Goal: Task Accomplishment & Management: Use online tool/utility

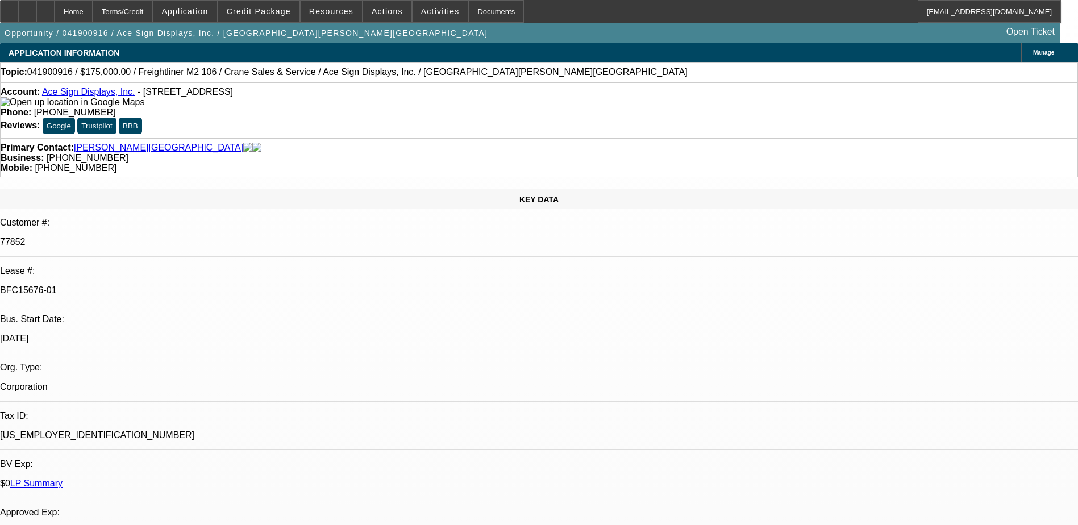
select select "0"
select select "0.1"
select select "4"
select select "0"
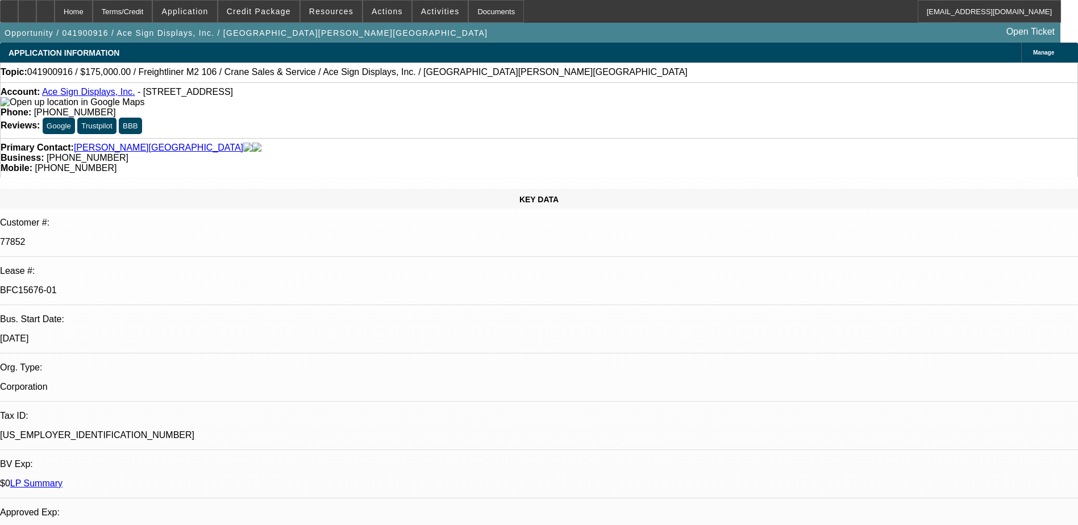
select select "0"
select select "0.1"
select select "4"
select select "0"
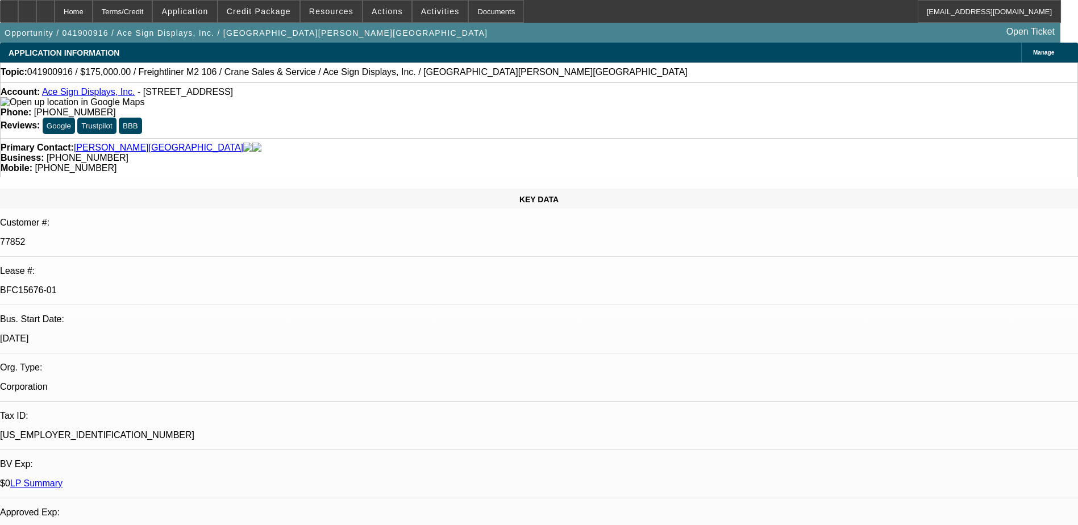
select select "0.1"
select select "4"
select select "0"
select select "0.1"
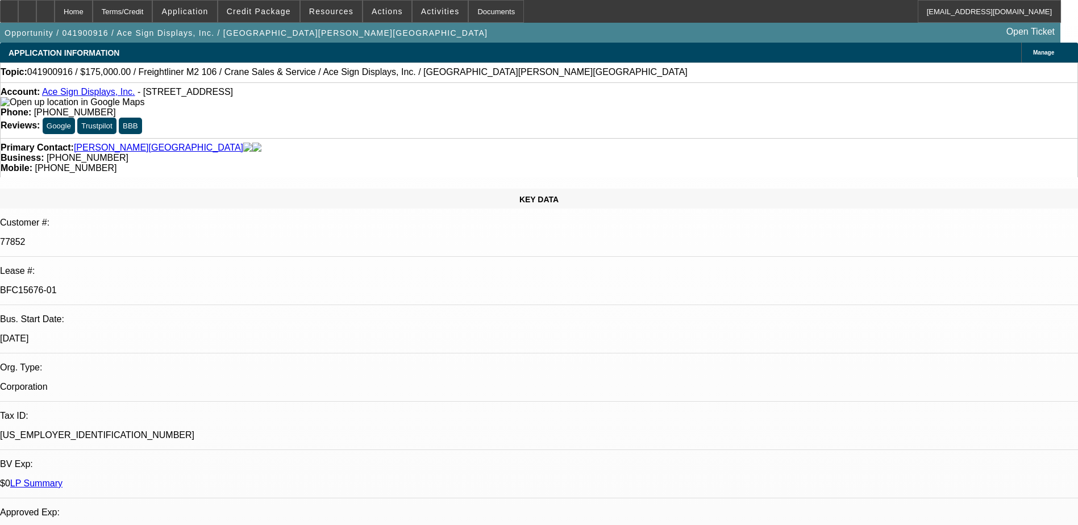
select select "4"
